Goal: Task Accomplishment & Management: Manage account settings

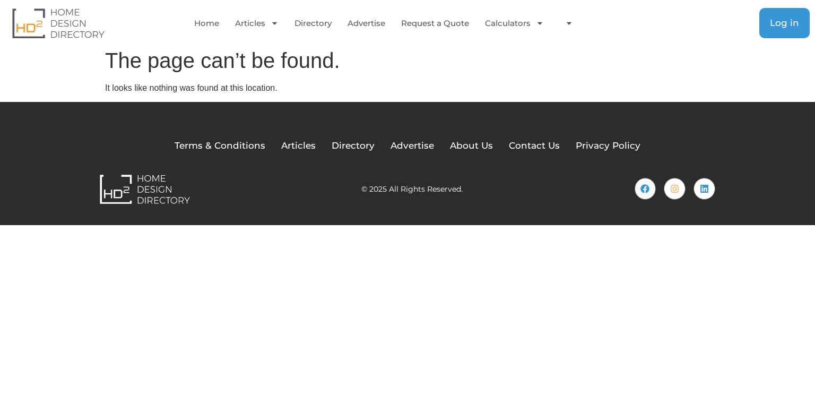
click at [780, 30] on link "Log in" at bounding box center [785, 23] width 50 height 30
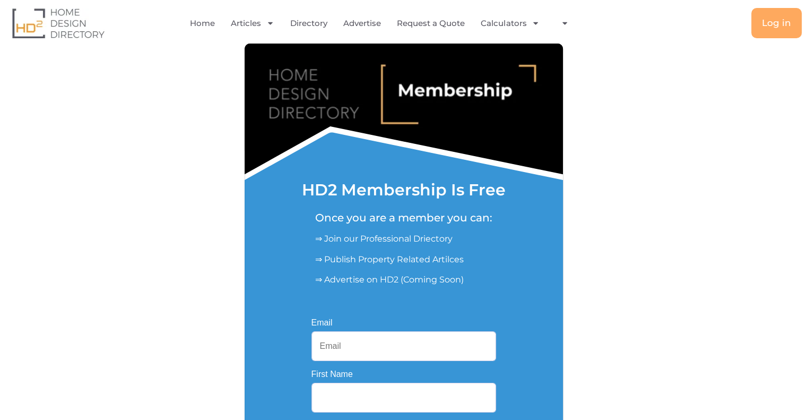
click at [389, 246] on div "Once you are a member you can: ⇒ Join our Professional Driectory ⇒ Publish Prop…" at bounding box center [404, 244] width 192 height 84
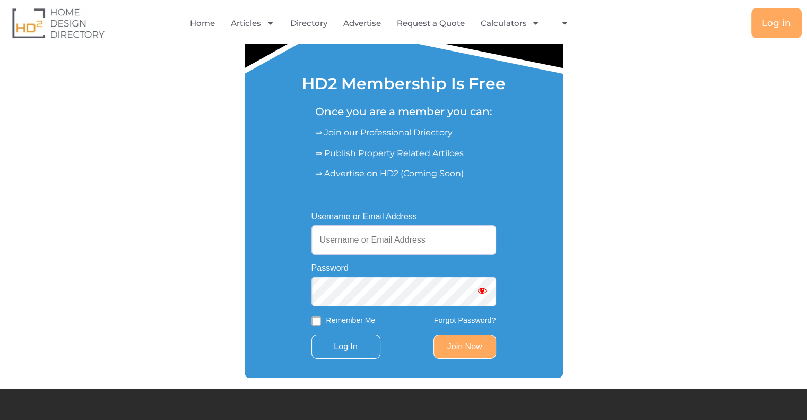
click at [401, 246] on input "Username or Email Address" at bounding box center [404, 240] width 185 height 30
type input "[EMAIL_ADDRESS][DOMAIN_NAME]"
click at [338, 355] on input "Log In" at bounding box center [346, 346] width 69 height 24
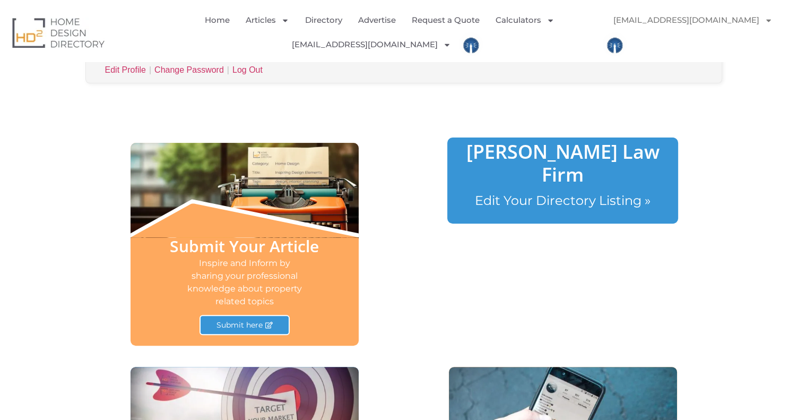
scroll to position [425, 0]
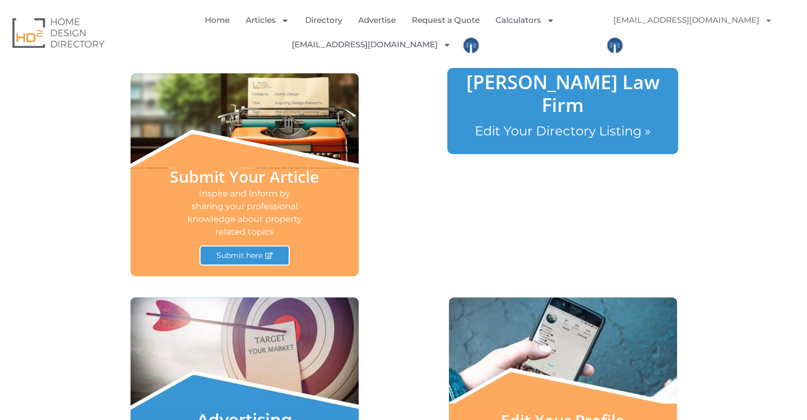
click at [572, 85] on link "[PERSON_NAME] Law Firm" at bounding box center [563, 93] width 193 height 49
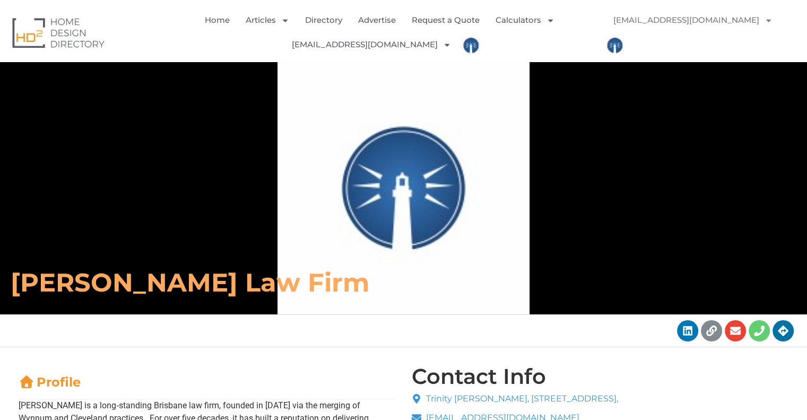
click at [708, 19] on link "[EMAIL_ADDRESS][DOMAIN_NAME]" at bounding box center [693, 20] width 180 height 24
click at [670, 19] on link "[EMAIL_ADDRESS][DOMAIN_NAME]" at bounding box center [693, 20] width 180 height 24
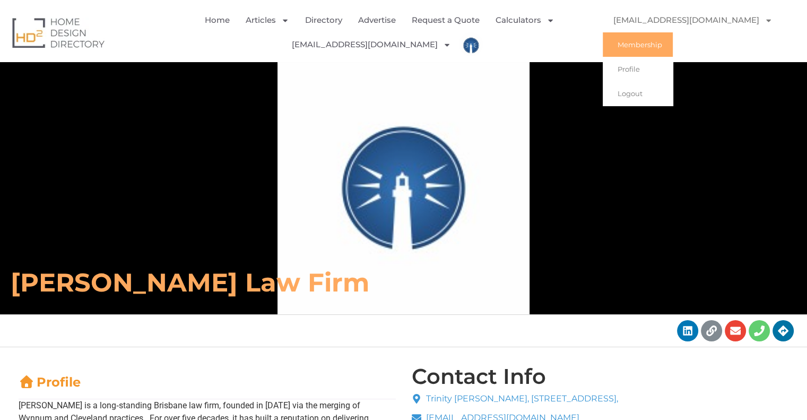
click at [639, 47] on link "Membership" at bounding box center [638, 44] width 70 height 24
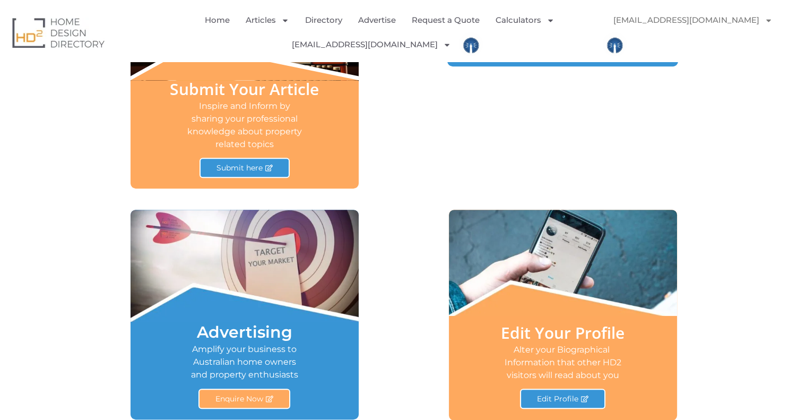
scroll to position [531, 0]
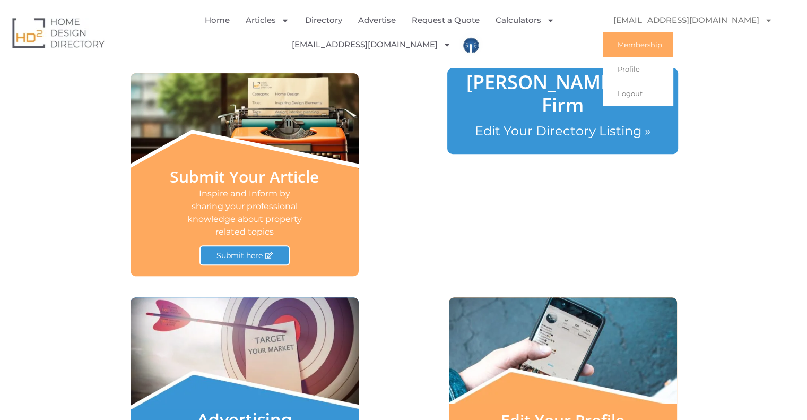
click at [737, 19] on link "[EMAIL_ADDRESS][DOMAIN_NAME]" at bounding box center [693, 20] width 180 height 24
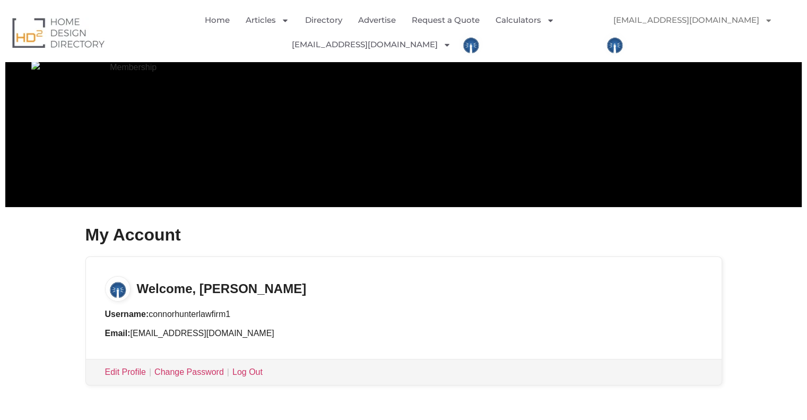
scroll to position [212, 0]
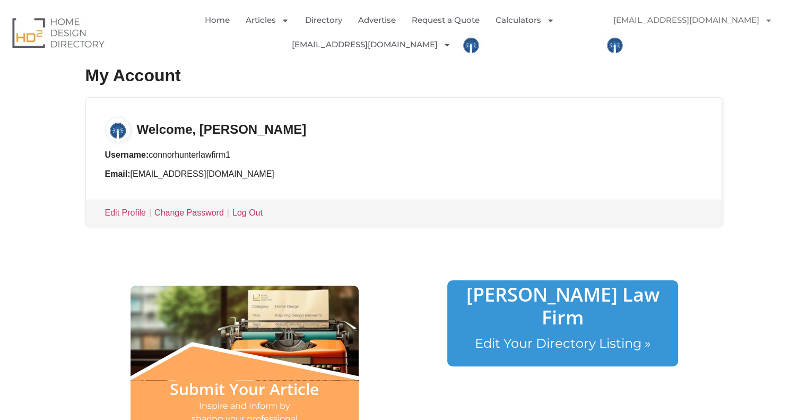
click at [535, 290] on link "[PERSON_NAME] Law Firm" at bounding box center [563, 305] width 193 height 49
